Goal: Task Accomplishment & Management: Manage account settings

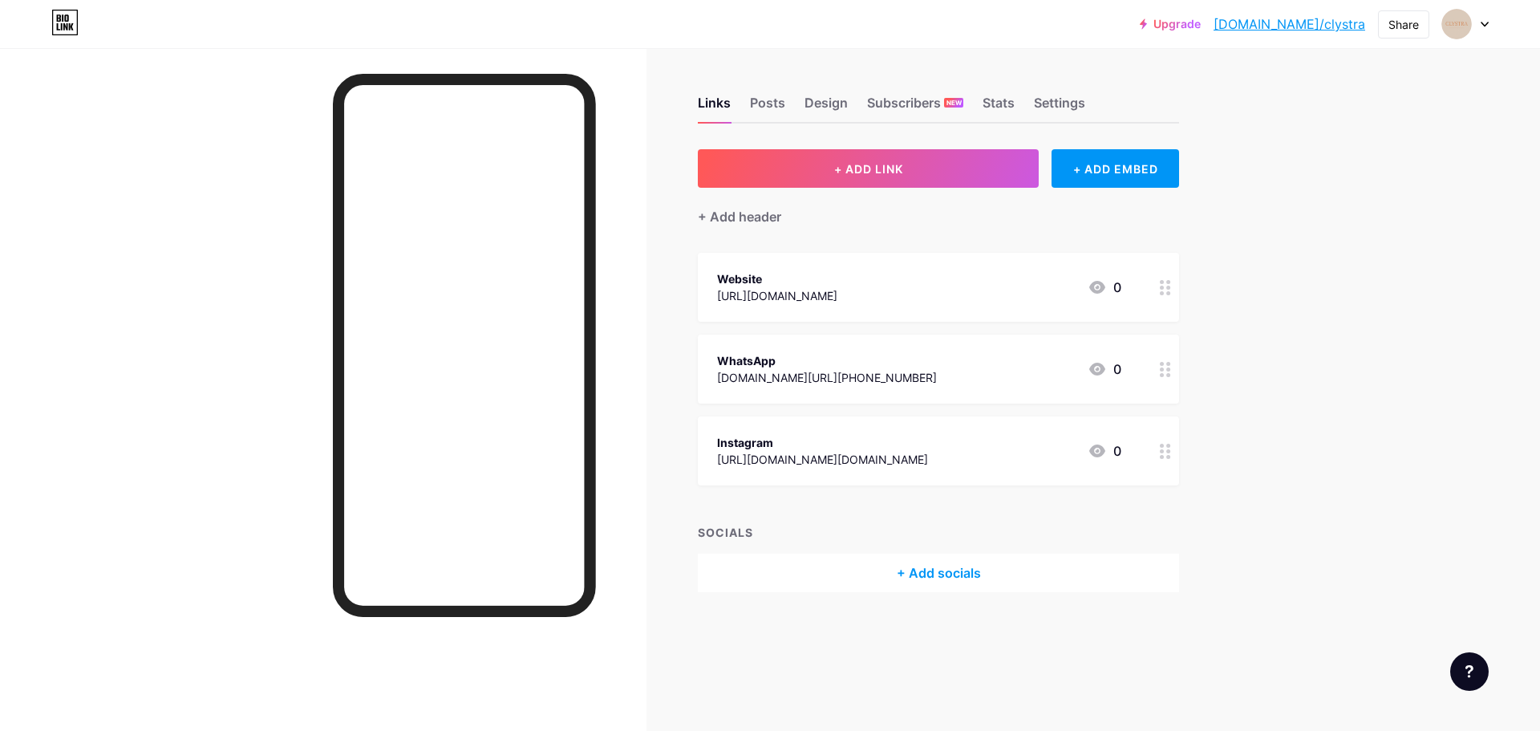
click at [868, 90] on div "Links Posts Design Subscribers NEW Stats Settings" at bounding box center [938, 95] width 481 height 56
click at [840, 102] on div "Design" at bounding box center [825, 107] width 43 height 29
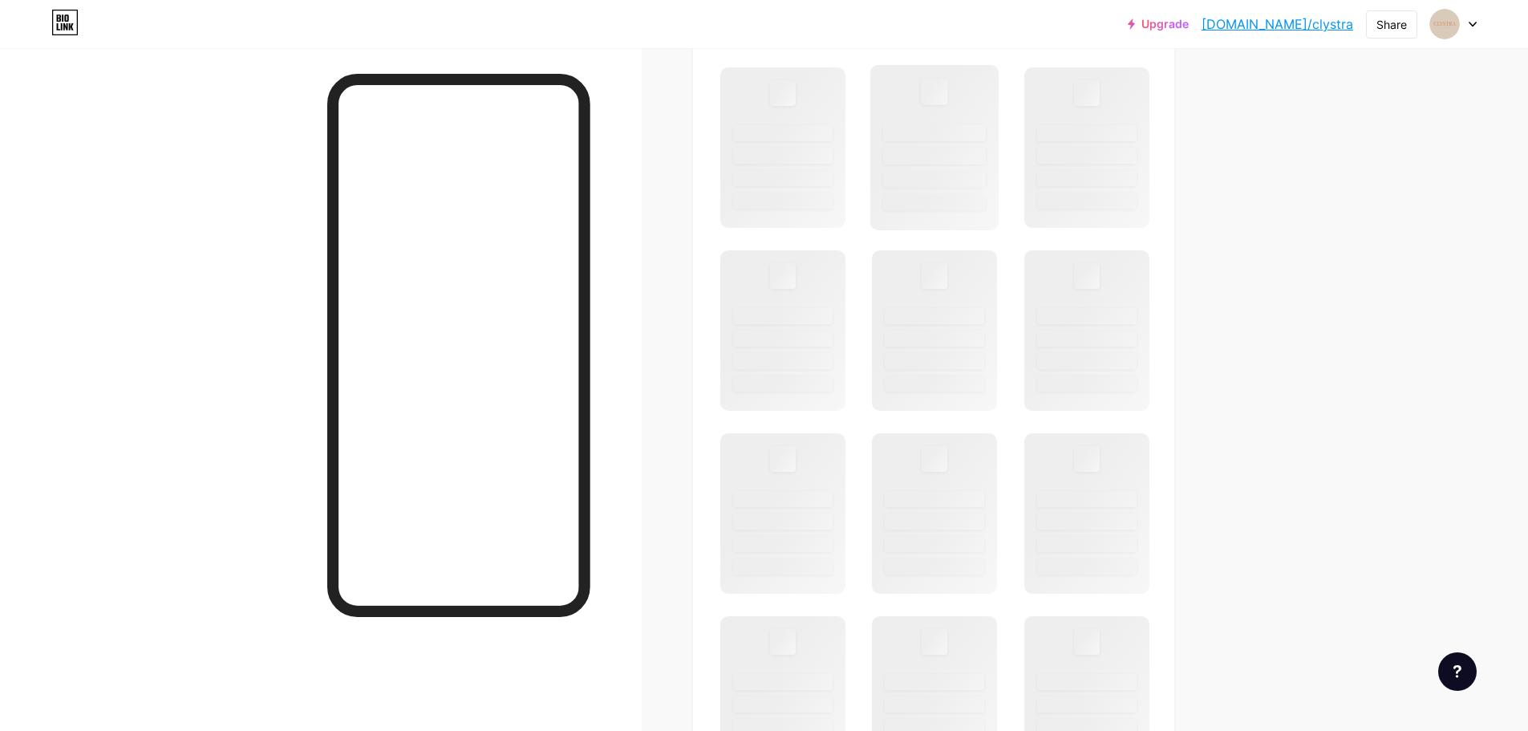
scroll to position [561, 0]
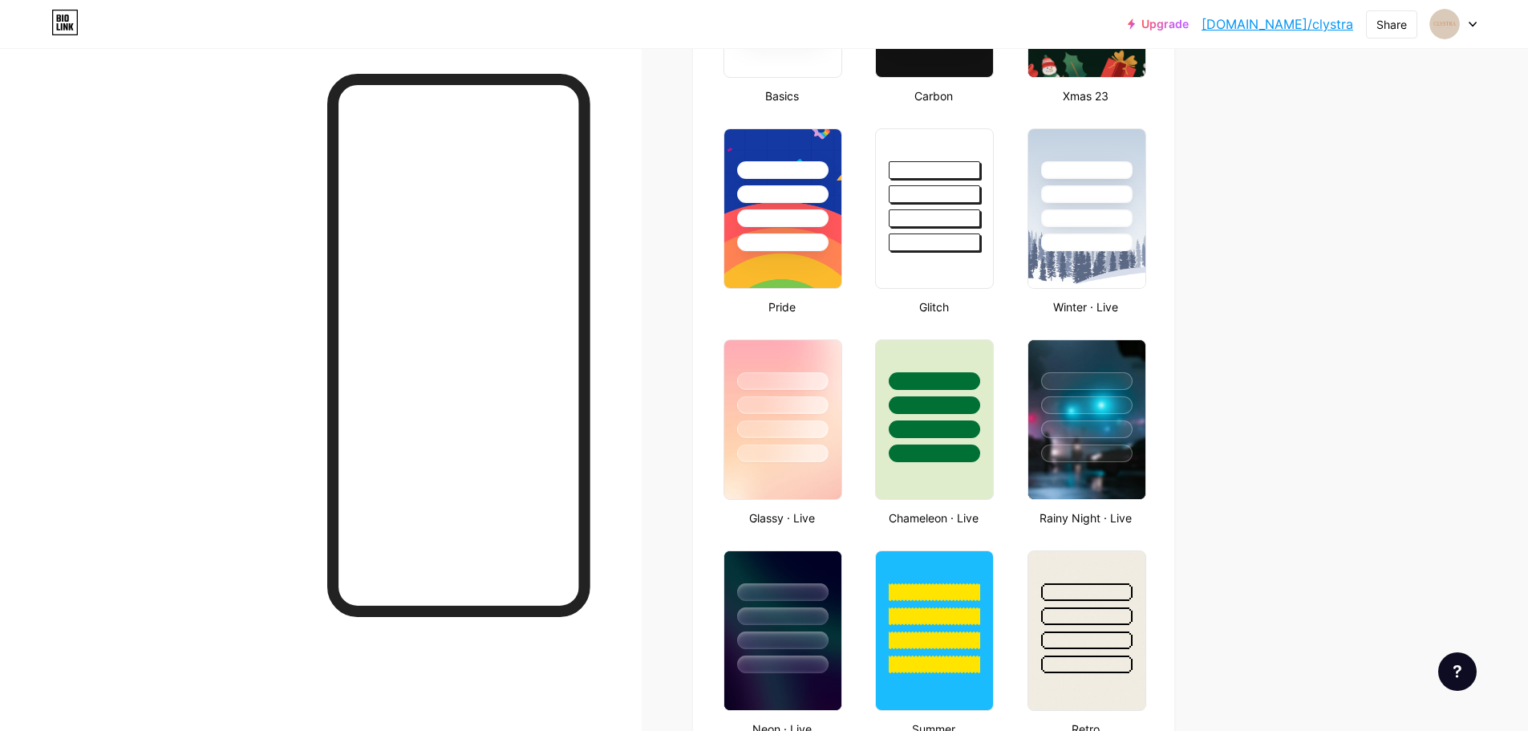
type input "#dacbba"
type input "#000000"
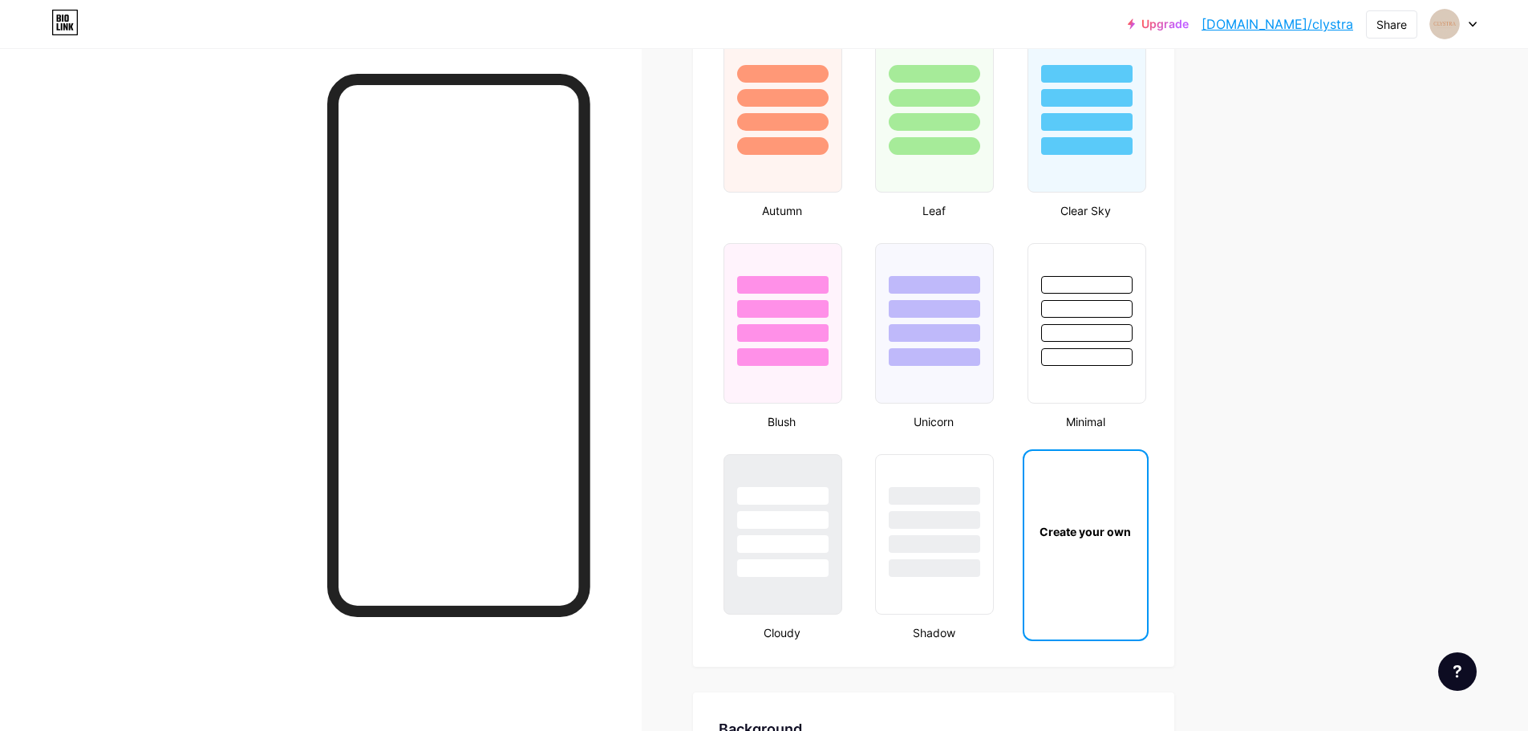
scroll to position [1684, 0]
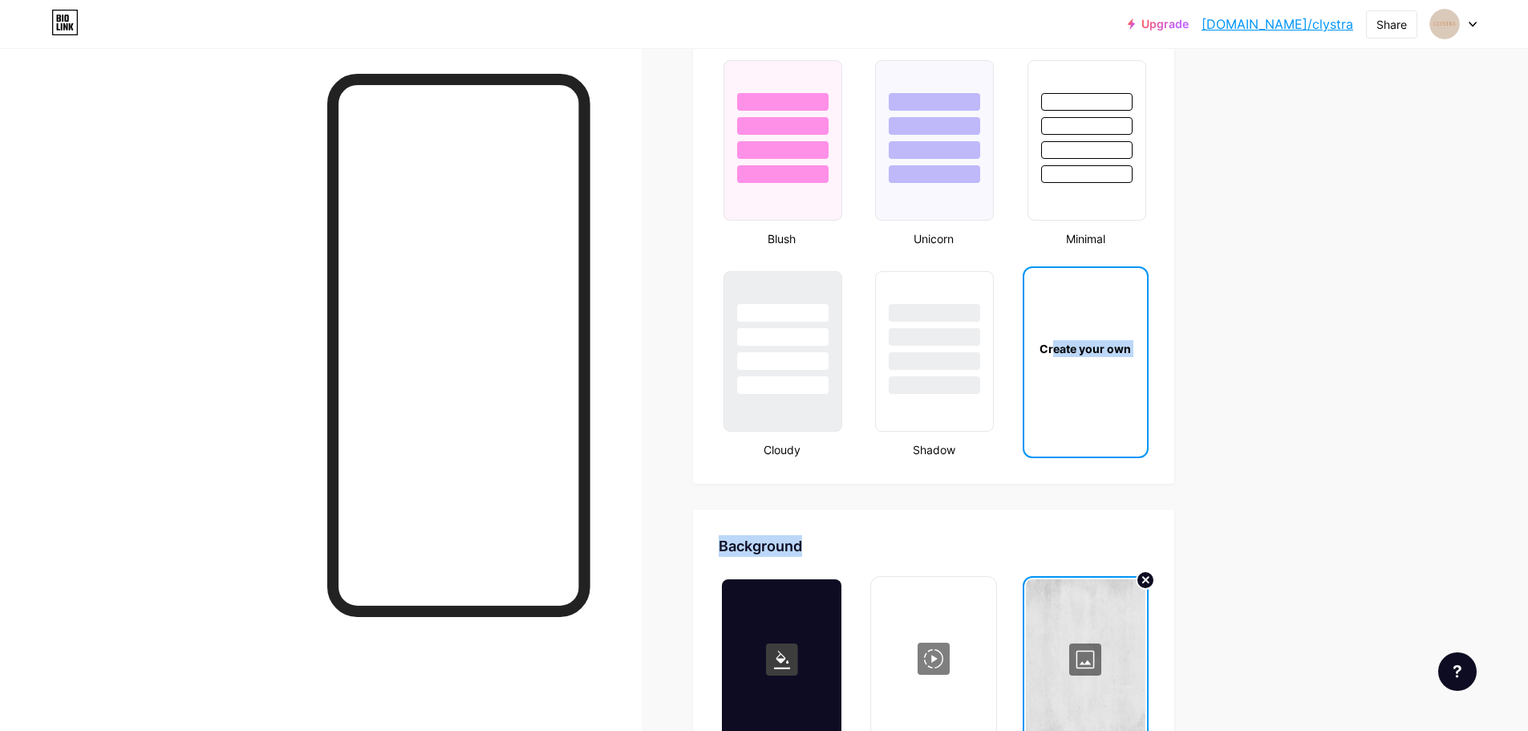
drag, startPoint x: 1057, startPoint y: 387, endPoint x: 1183, endPoint y: 553, distance: 209.0
click at [1183, 553] on div "Links Posts Design Subscribers NEW Stats Settings Profile [DOMAIN_NAME] Perfume…" at bounding box center [620, 174] width 1241 height 3621
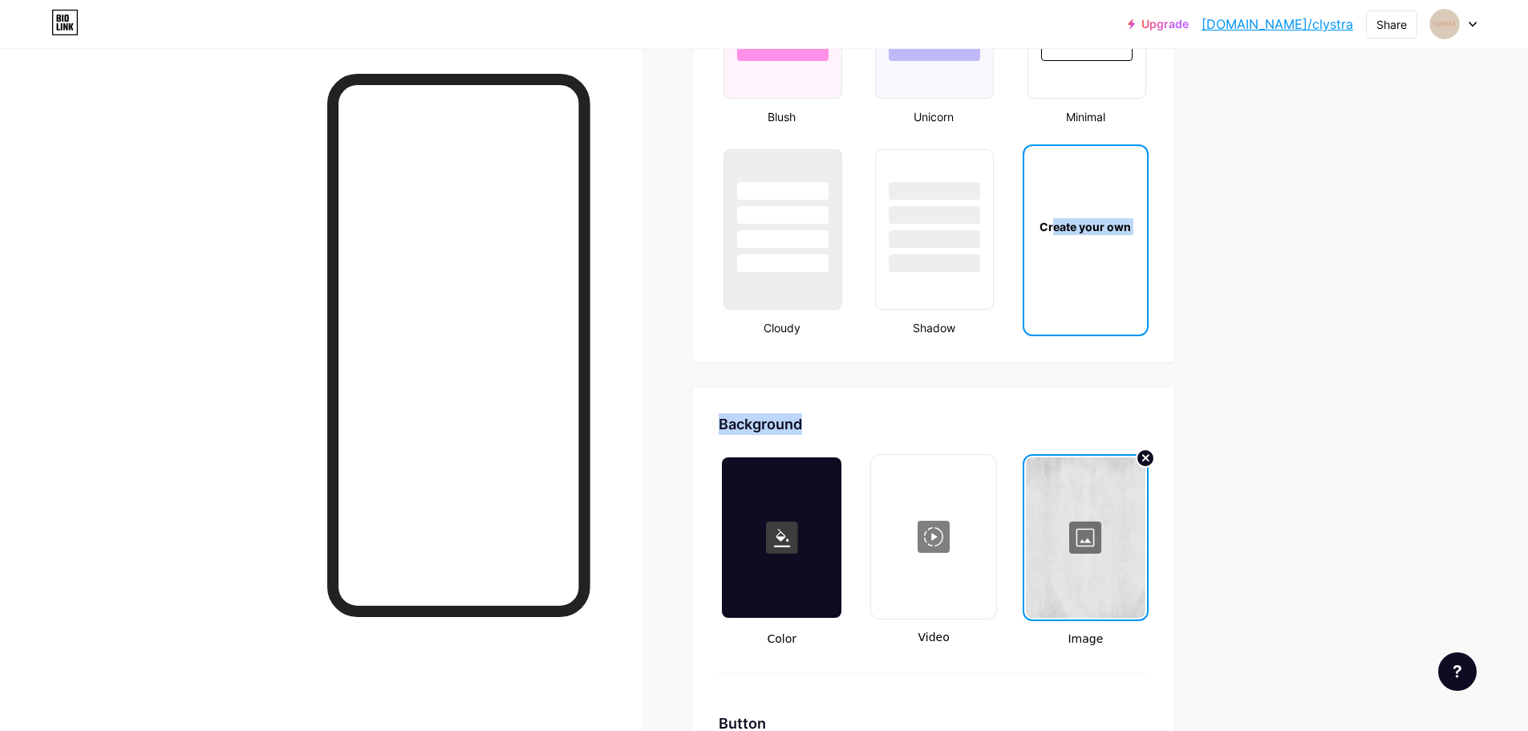
scroll to position [2005, 0]
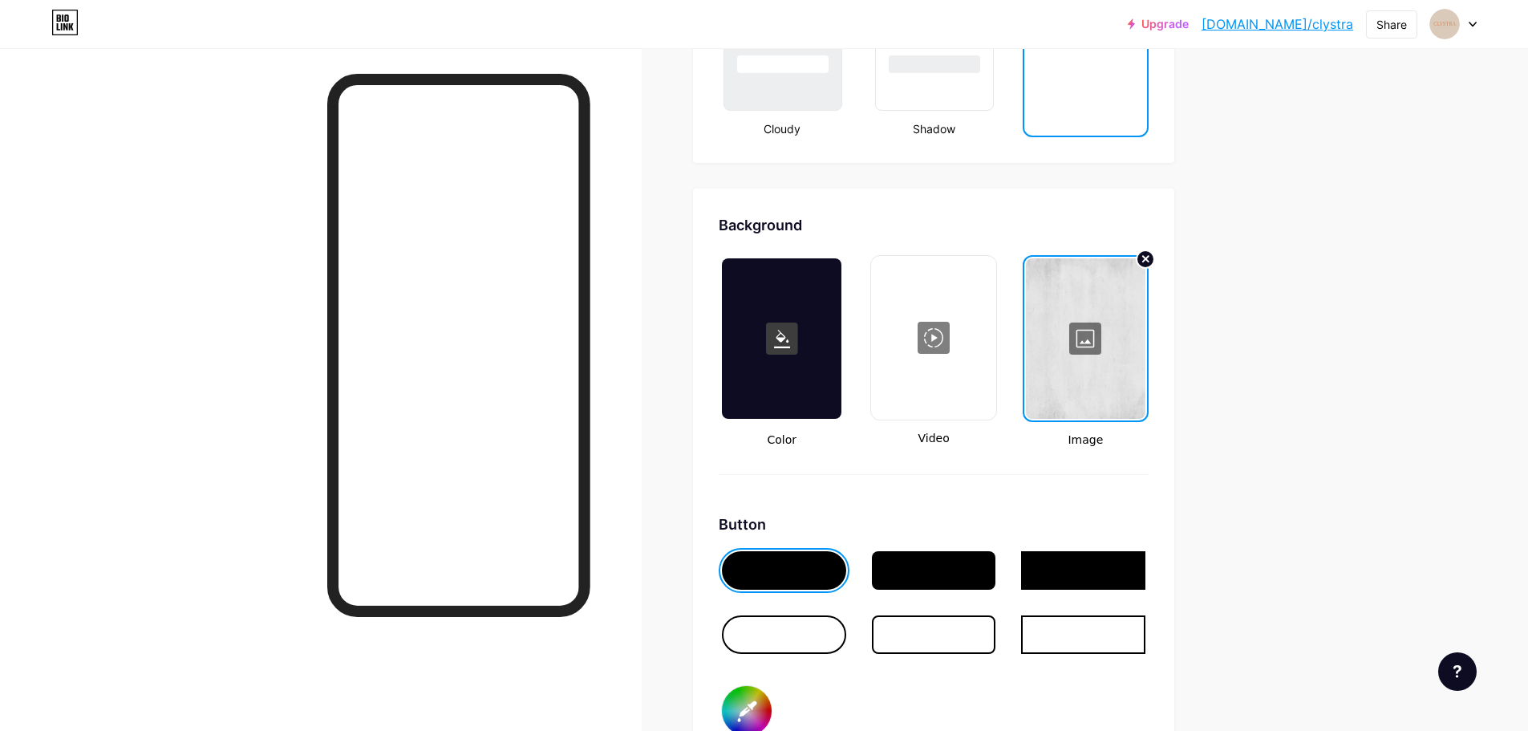
click at [1114, 370] on div at bounding box center [1085, 338] width 119 height 160
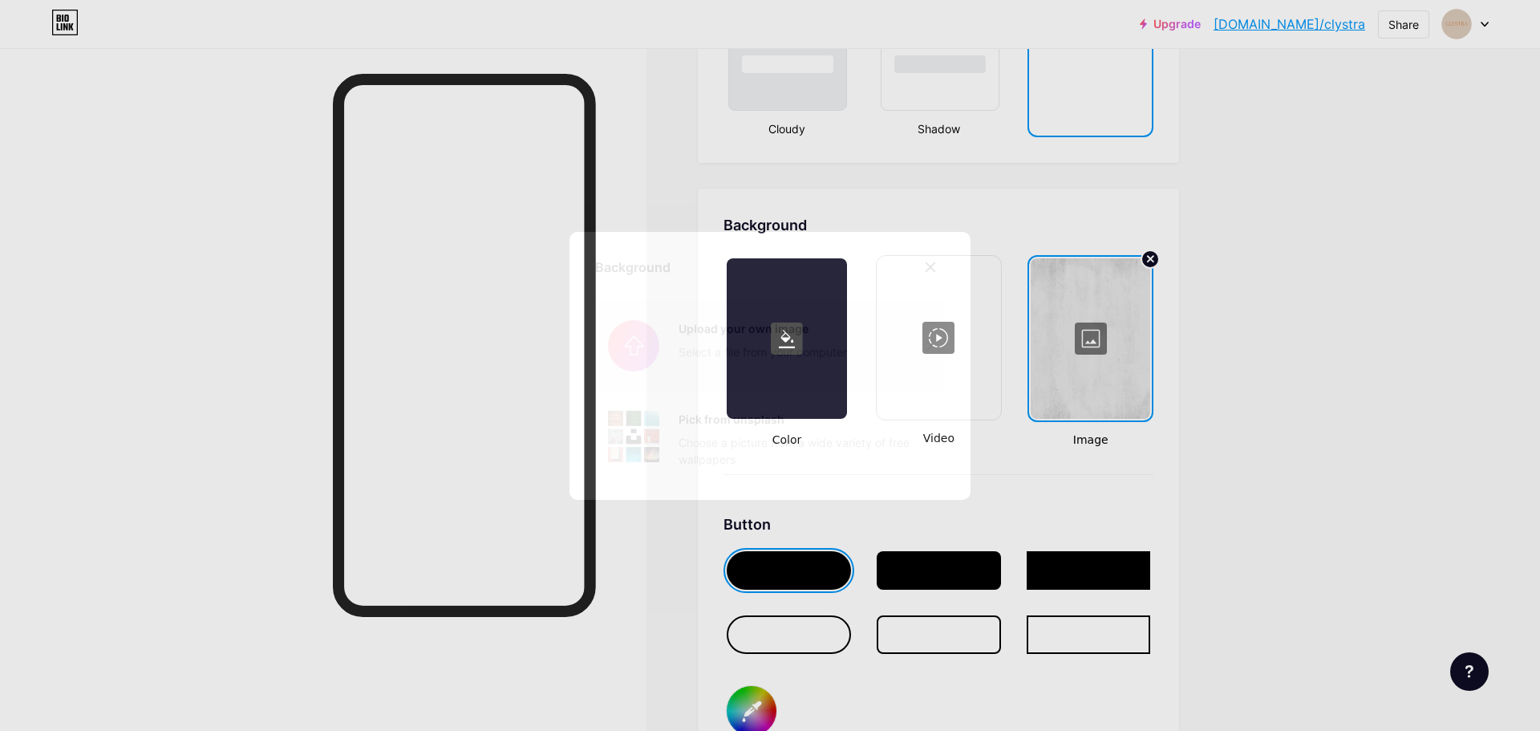
click at [877, 358] on input "file" at bounding box center [770, 346] width 350 height 90
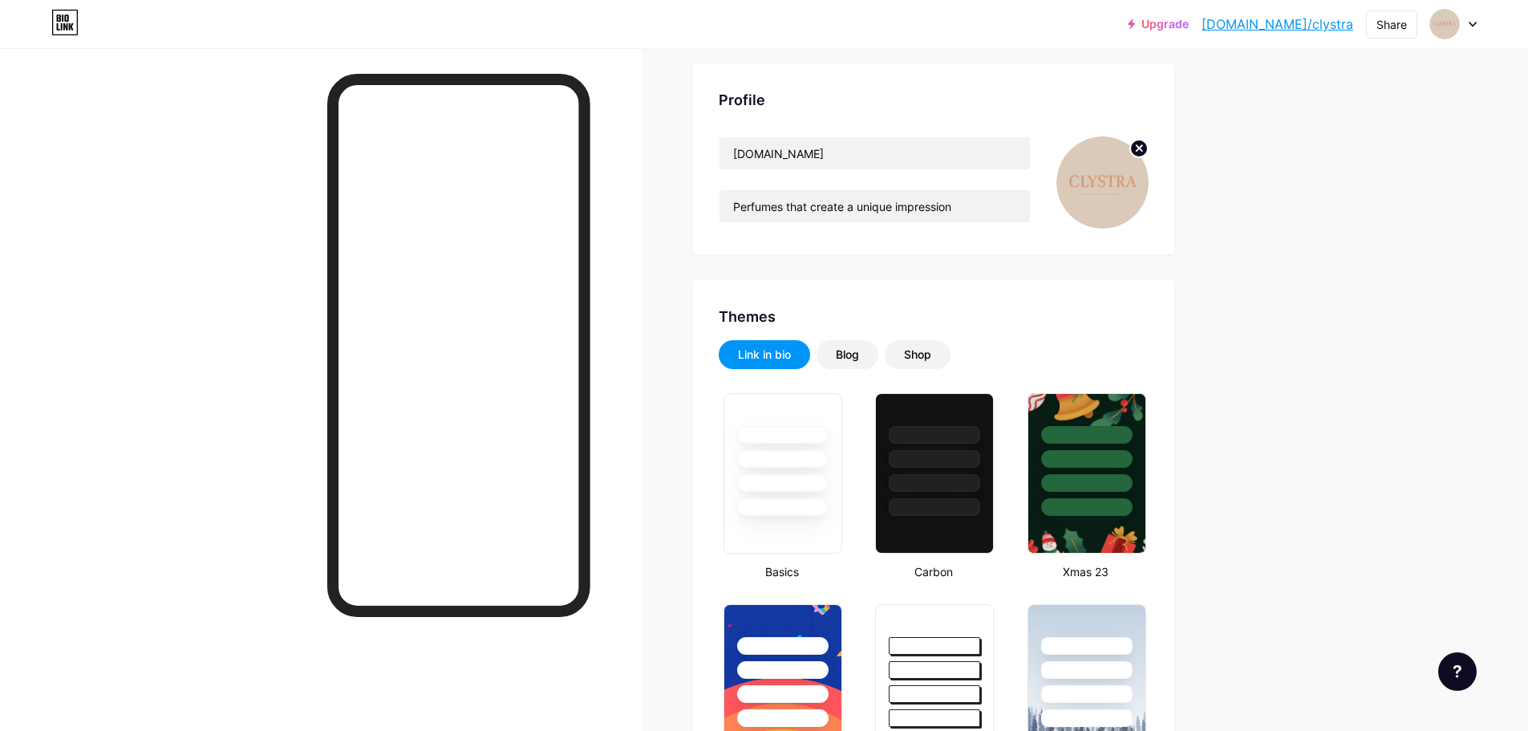
scroll to position [0, 0]
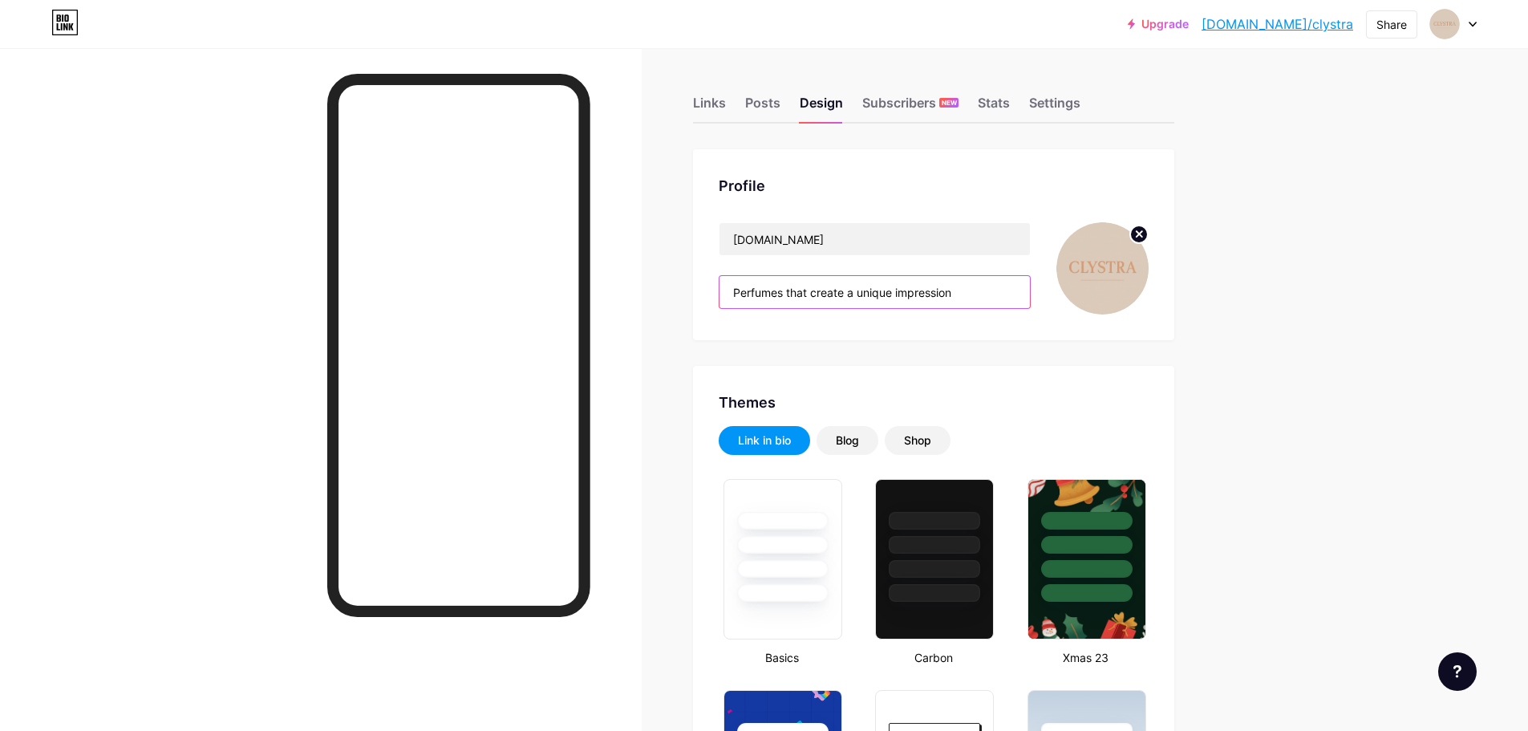
click at [860, 285] on input "Perfumes that create a unique impression" at bounding box center [874, 292] width 310 height 32
paste input "هنا تلتقي المكونات النادرة Here, rare ingredients meet"
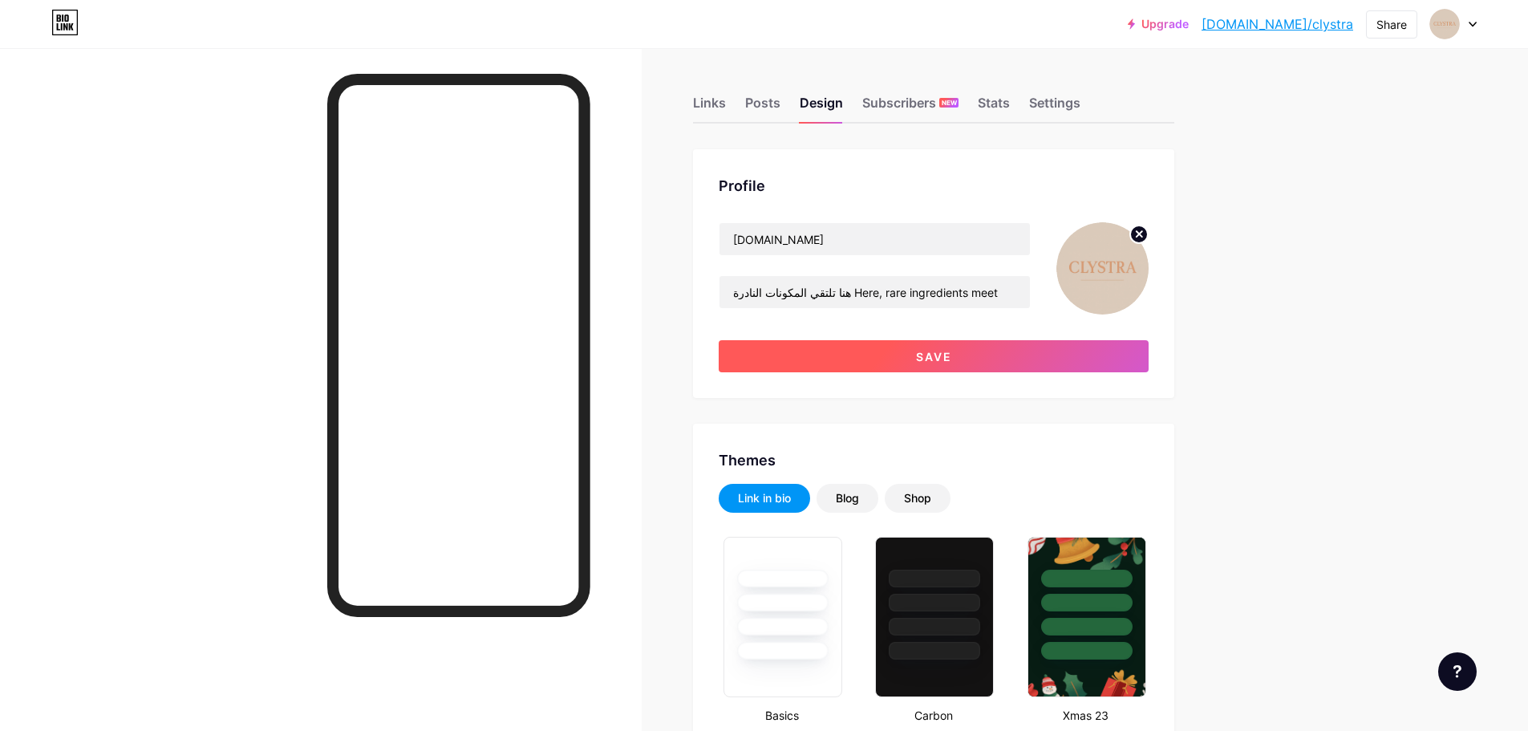
click at [857, 349] on button "Save" at bounding box center [934, 356] width 430 height 32
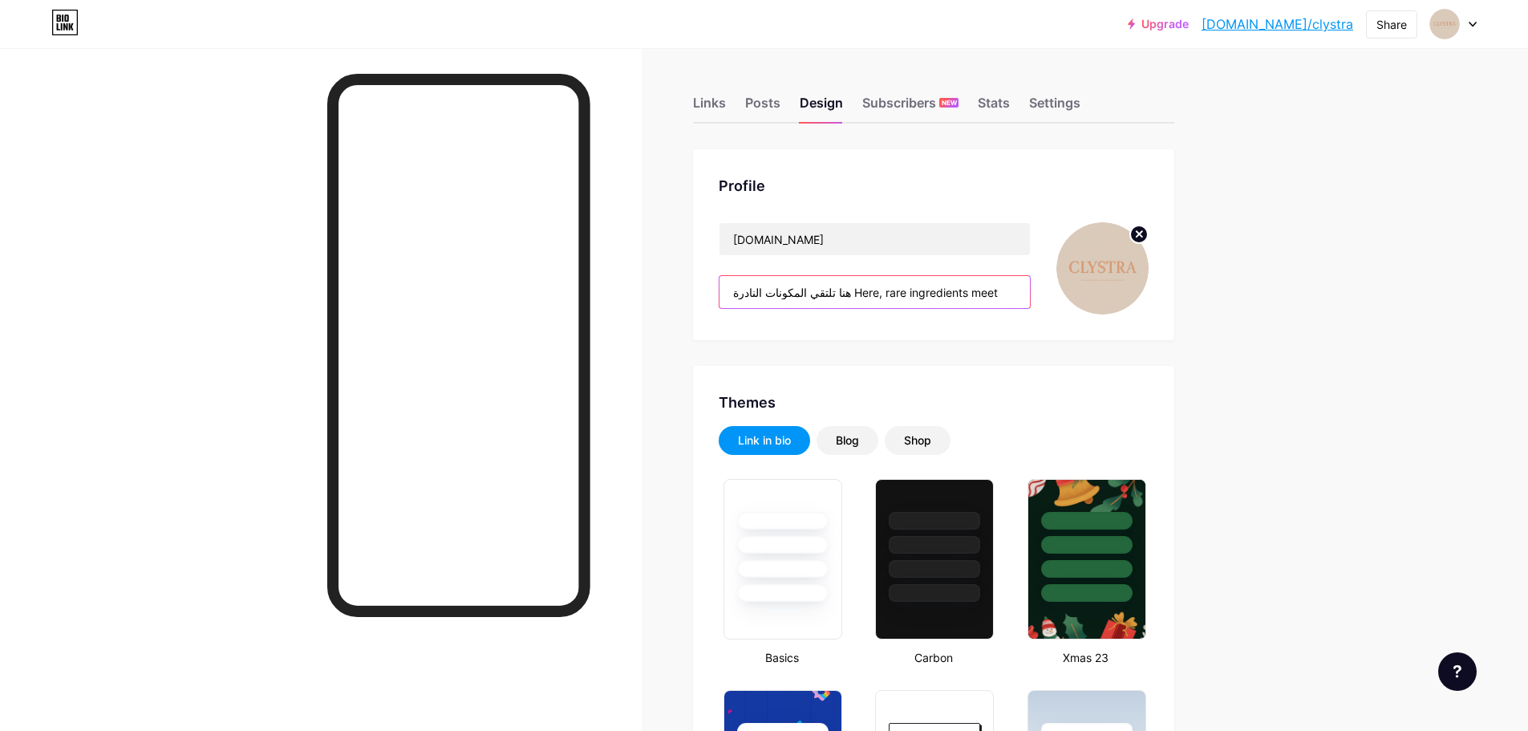
click at [833, 293] on input "هنا تلتقي المكونات النادرة Here, rare ingredients meet" at bounding box center [874, 292] width 310 height 32
click at [832, 289] on input "هنا تلتقي المكونات النادرة Here, rare ingredients meet" at bounding box center [874, 292] width 310 height 32
drag, startPoint x: 834, startPoint y: 289, endPoint x: 990, endPoint y: 287, distance: 155.6
click at [990, 287] on input "هنا تلتقي المكونات النادرة Here, rare ingredients meet" at bounding box center [874, 292] width 310 height 32
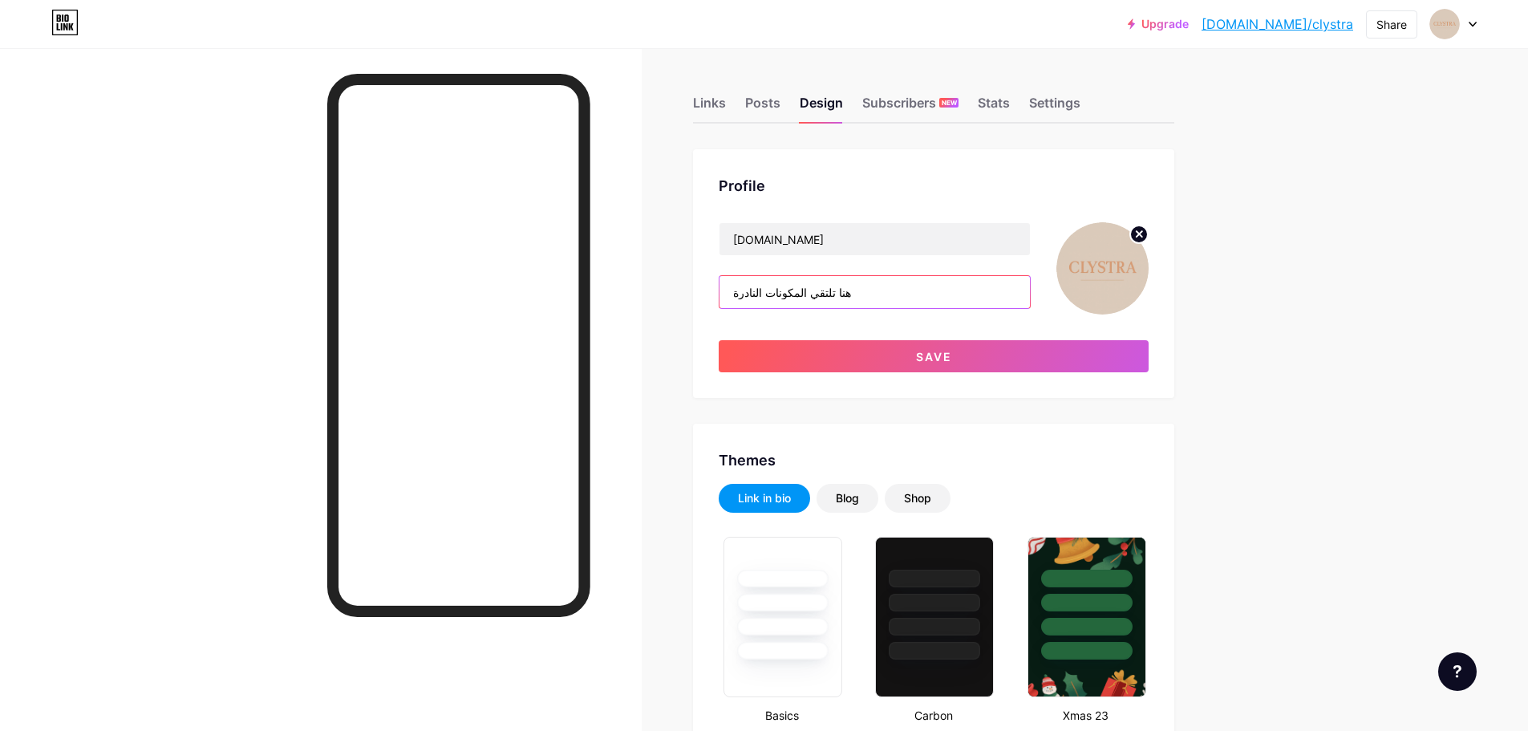
click at [734, 285] on input "هنا تلتقي المكونات النادرة" at bounding box center [874, 292] width 310 height 32
click at [736, 296] on input "هنا تلتقي المكونات النادرة" at bounding box center [874, 292] width 310 height 32
paste input "Here, rare ingredients meet"
click at [895, 292] on input "Here, rare ingredients meet هنا تلتقي المكونات النادرة" at bounding box center [874, 292] width 310 height 32
click at [894, 326] on div "[DOMAIN_NAME] Here, rare ingredients meet | هنا تلتقي المكونات النادرة Save" at bounding box center [934, 297] width 430 height 150
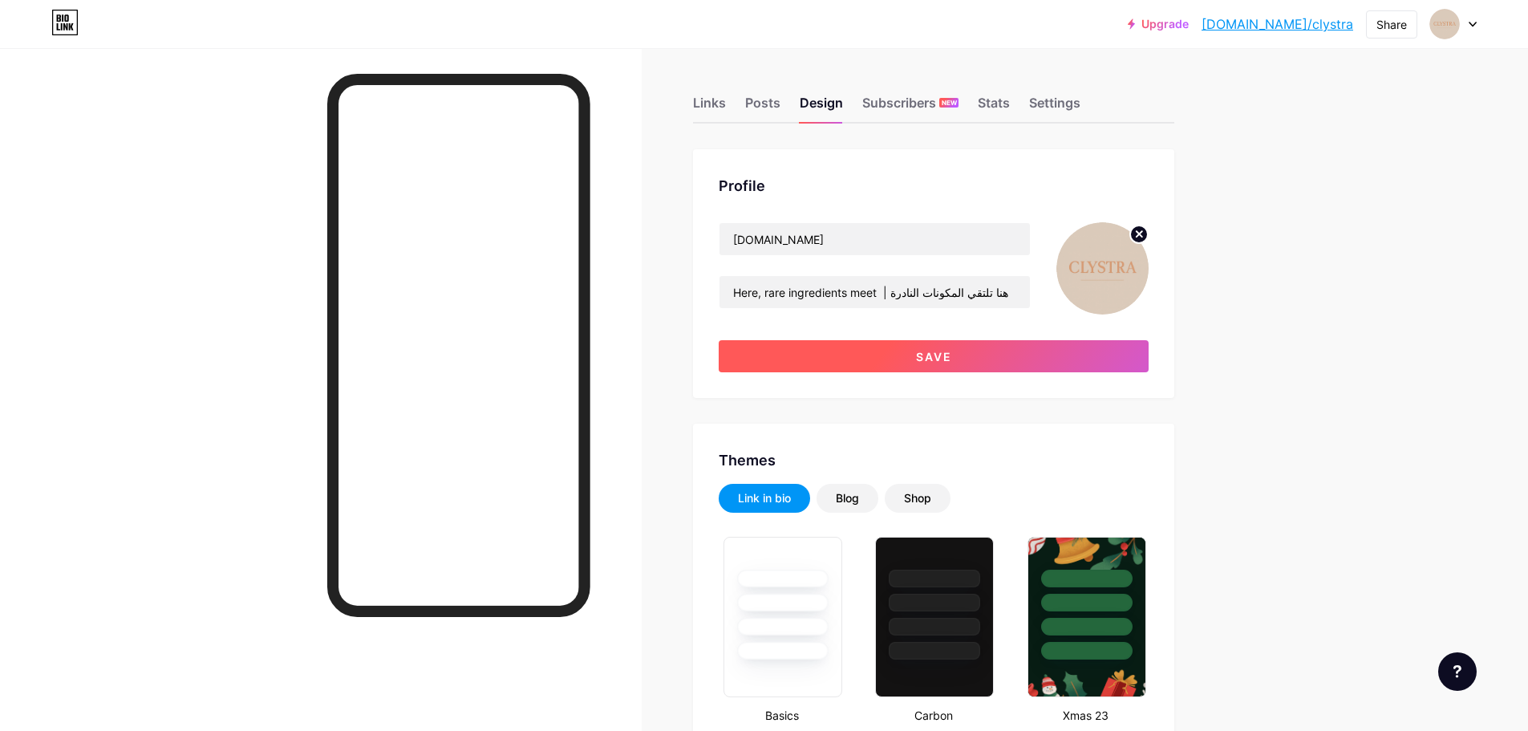
click at [856, 355] on button "Save" at bounding box center [934, 356] width 430 height 32
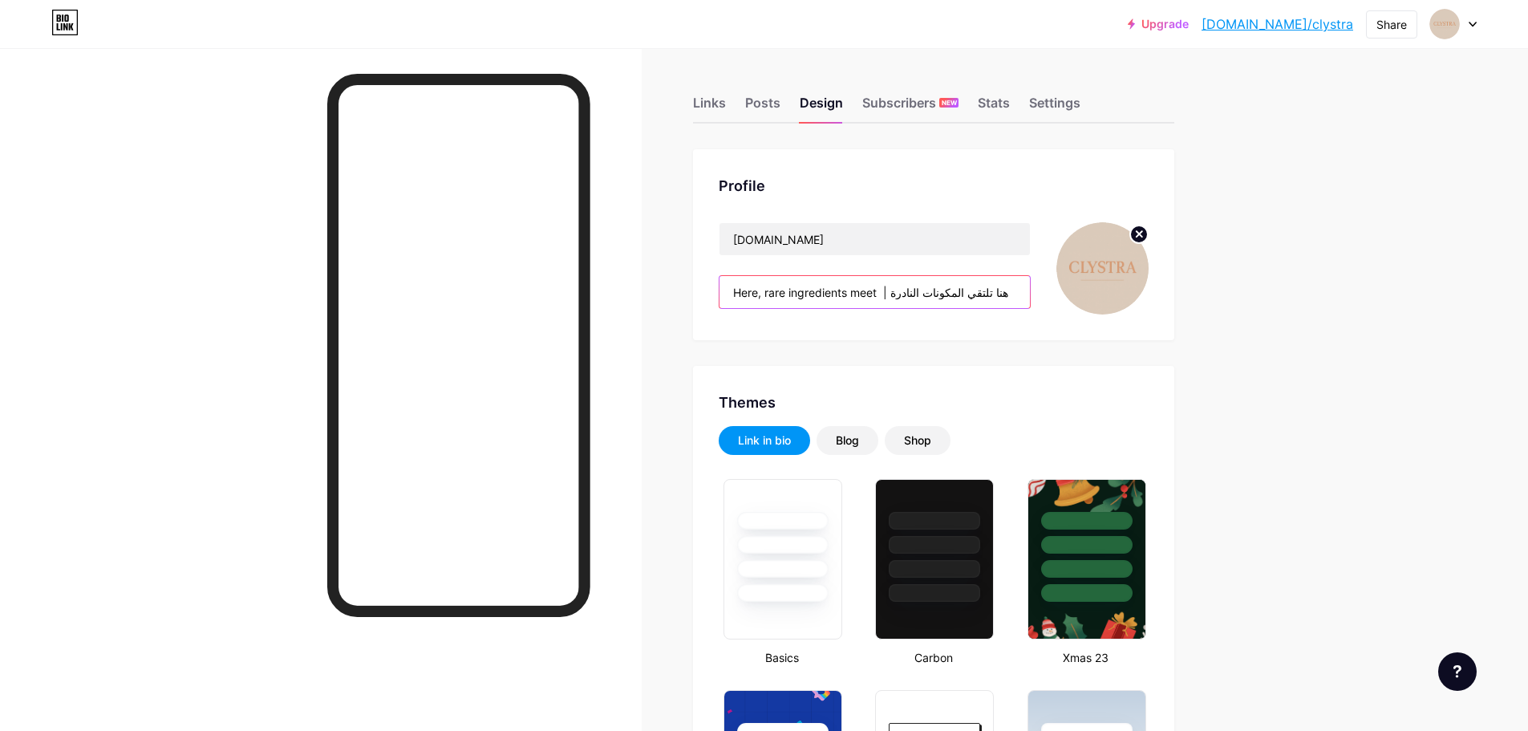
drag, startPoint x: 888, startPoint y: 291, endPoint x: 1014, endPoint y: 293, distance: 126.7
click at [1014, 293] on input "Here, rare ingredients meet | هنا تلتقي المكونات النادرة" at bounding box center [874, 292] width 310 height 32
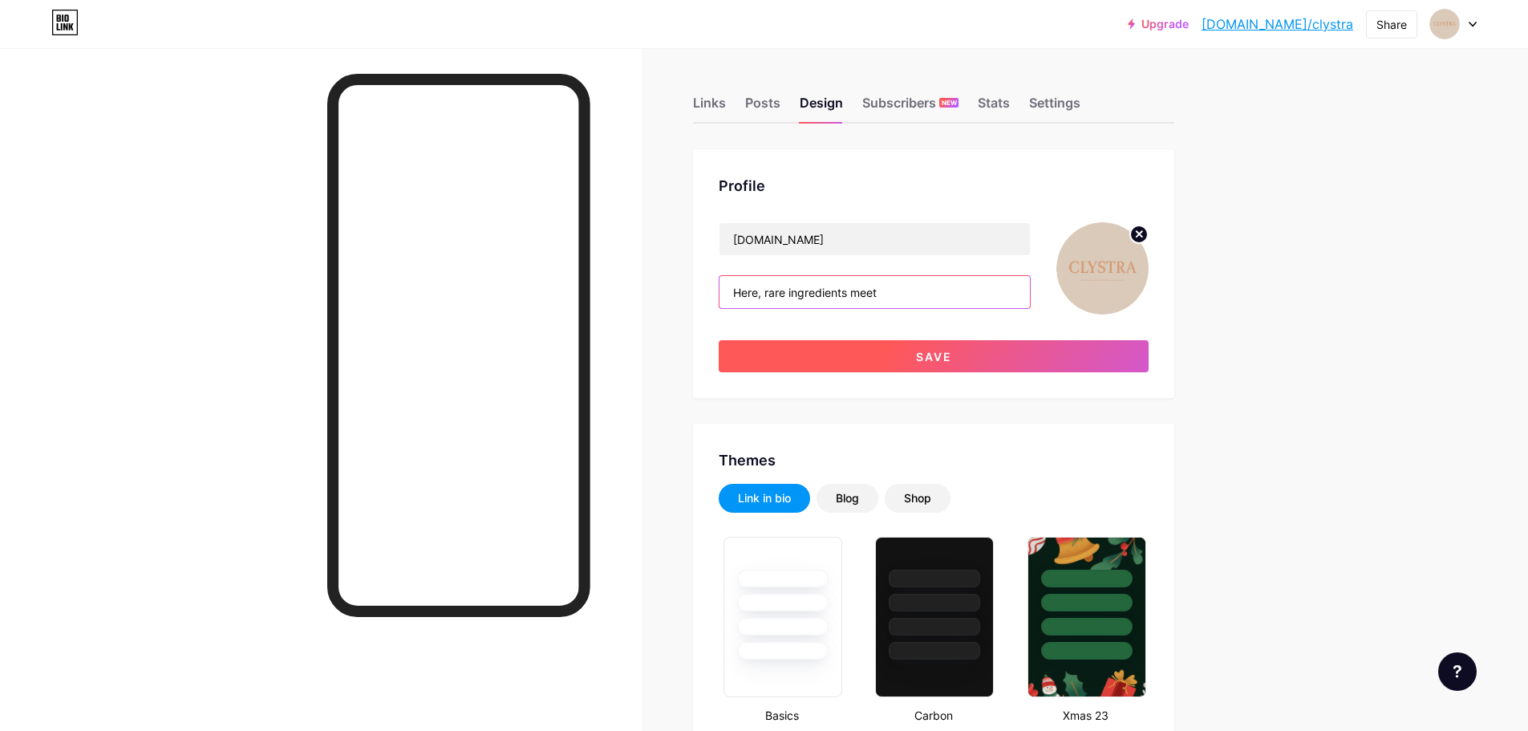
type input "Here, rare ingredients meet"
click at [1006, 355] on button "Save" at bounding box center [934, 356] width 430 height 32
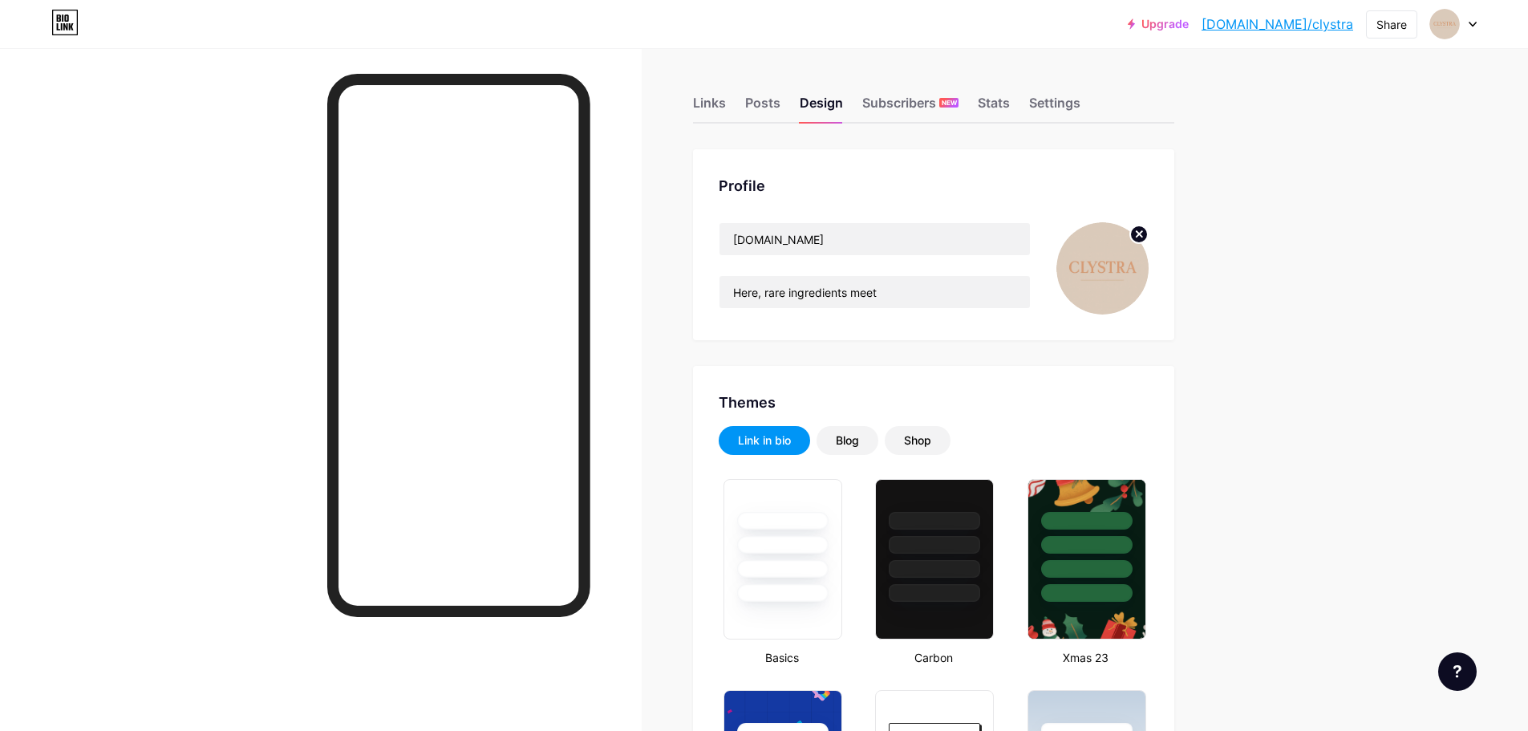
click at [1110, 288] on img at bounding box center [1102, 268] width 92 height 92
click at [1142, 234] on icon at bounding box center [1139, 234] width 6 height 6
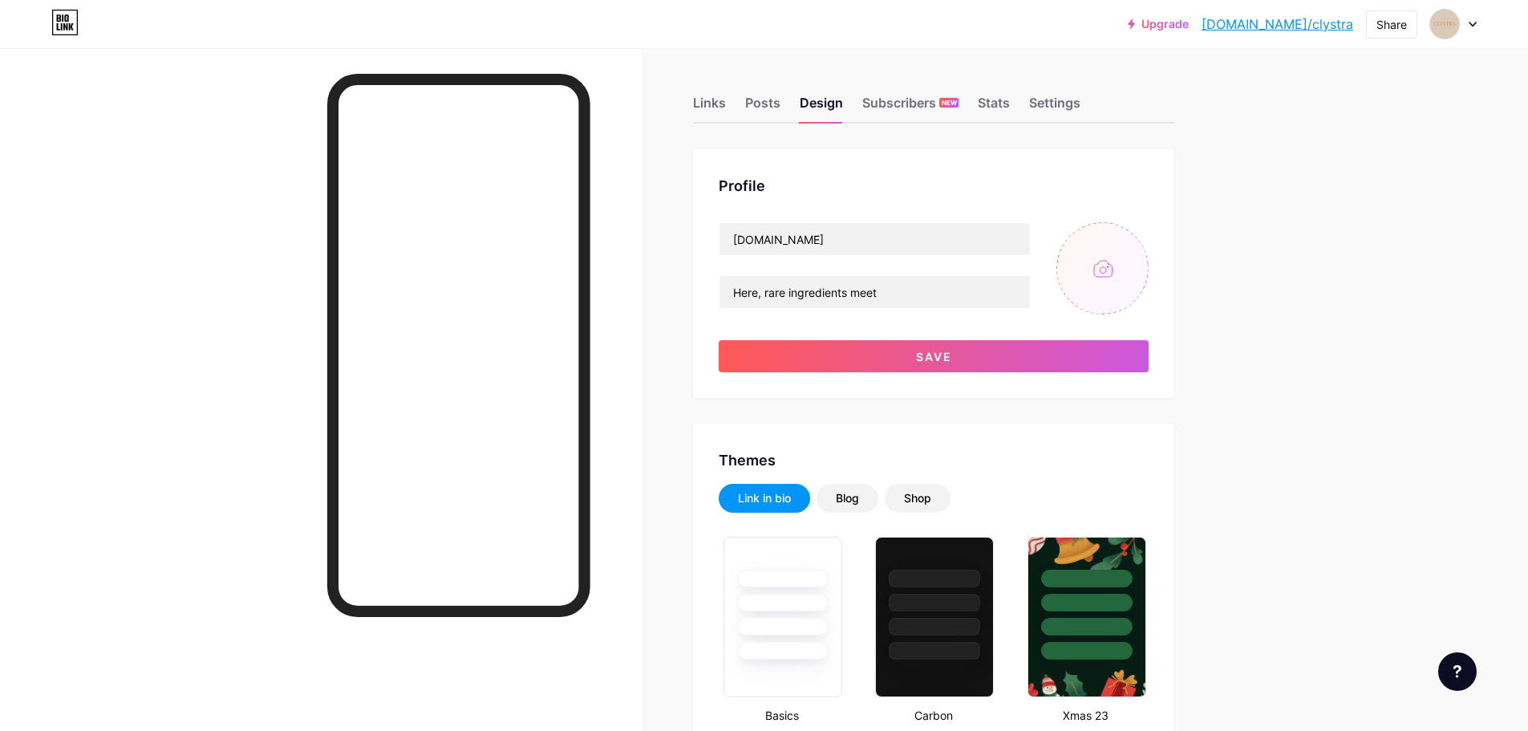
click at [1132, 278] on input "file" at bounding box center [1102, 268] width 92 height 92
type input "C:\fakepath\a33.jpg"
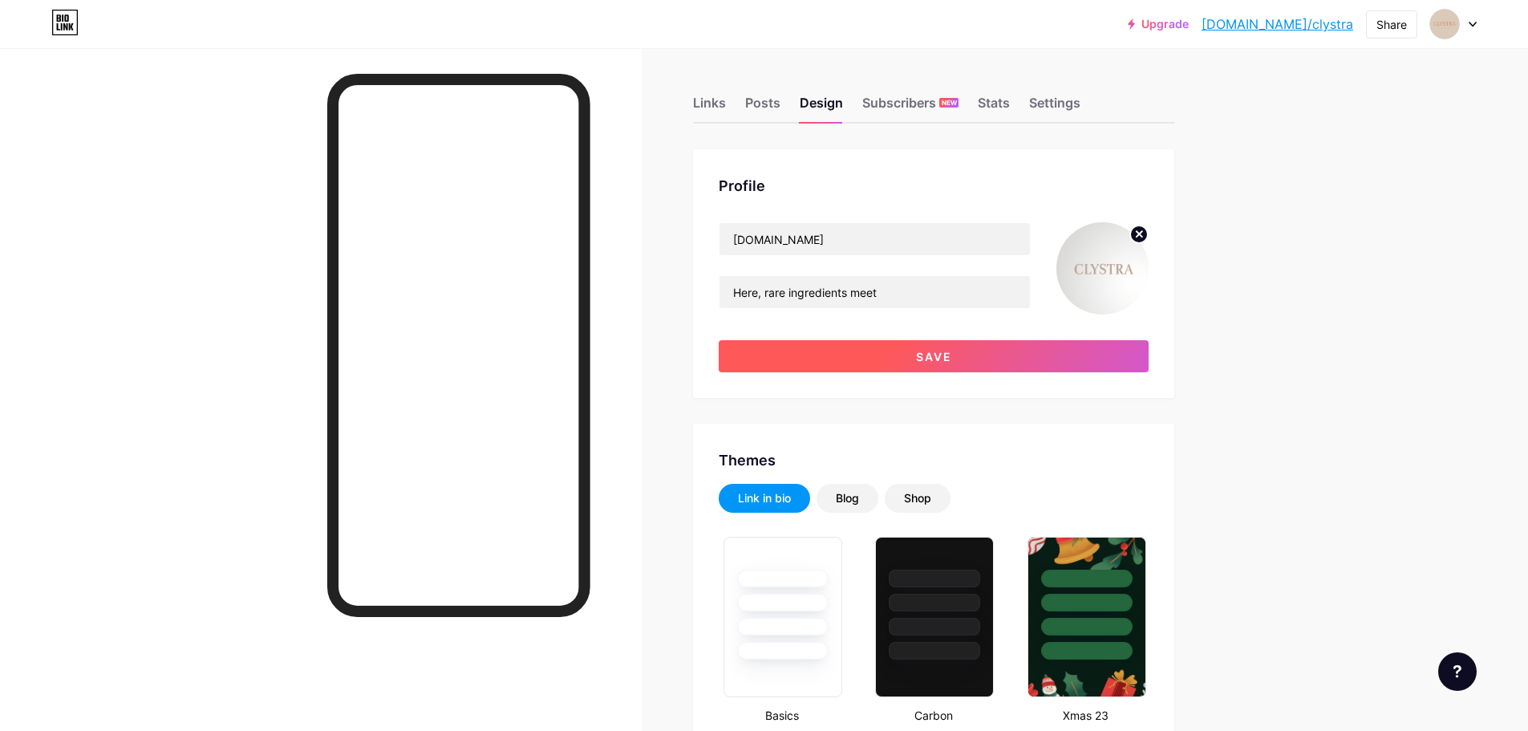
click at [979, 370] on button "Save" at bounding box center [934, 356] width 430 height 32
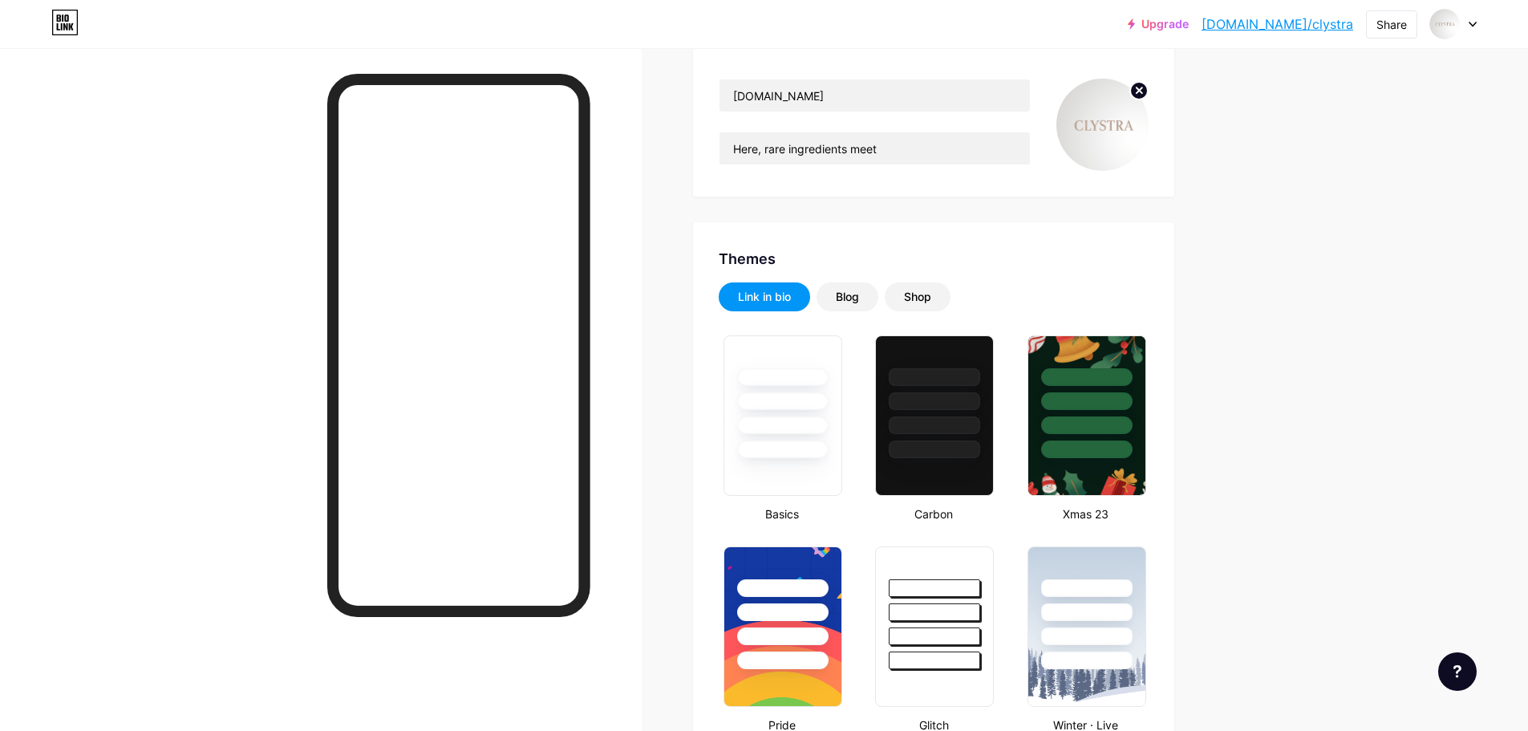
scroll to position [80, 0]
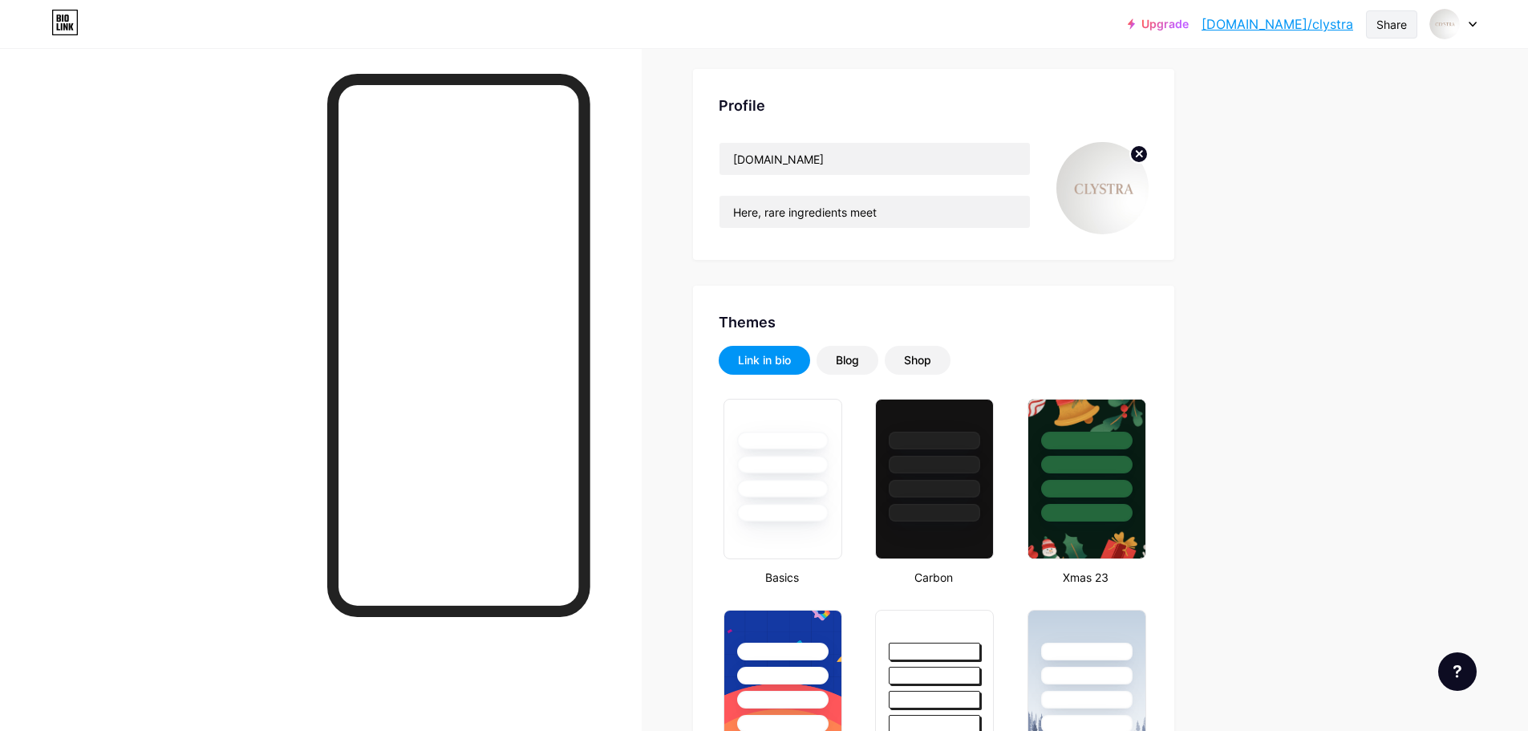
click at [1386, 22] on div "Share" at bounding box center [1391, 24] width 30 height 17
click at [1246, 83] on div "Copy link" at bounding box center [1258, 82] width 59 height 19
